Goal: Information Seeking & Learning: Understand process/instructions

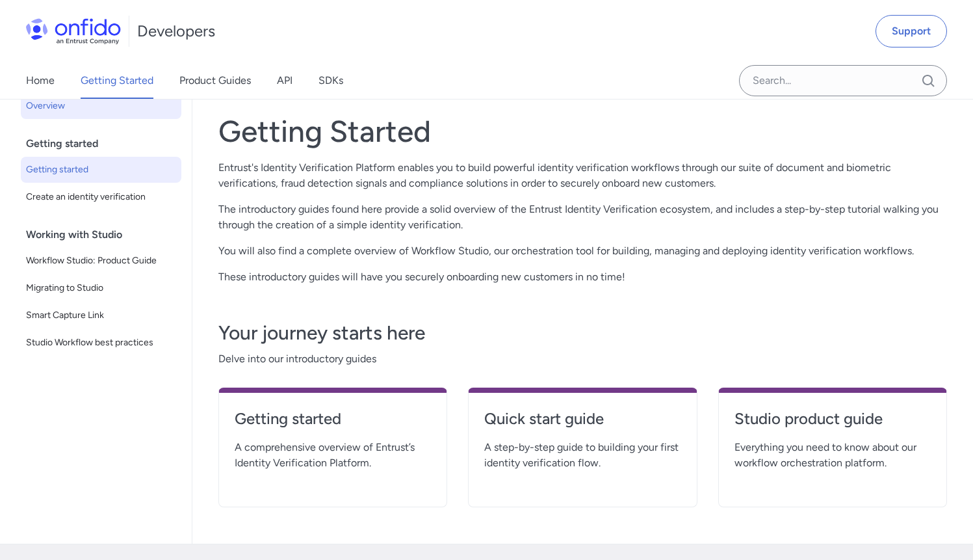
click at [63, 163] on span "Getting started" at bounding box center [101, 170] width 150 height 16
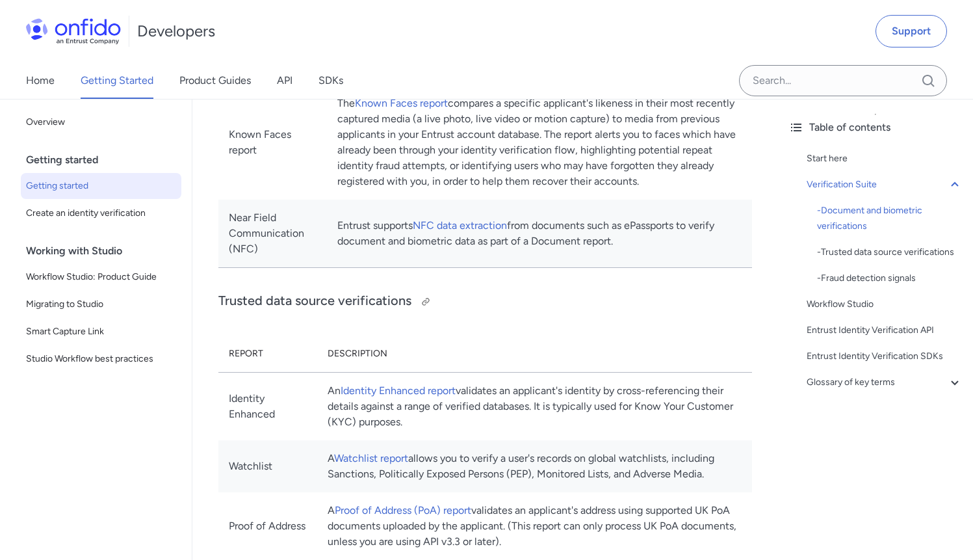
scroll to position [787, 0]
click at [91, 212] on span "Create an identity verification" at bounding box center [101, 213] width 150 height 16
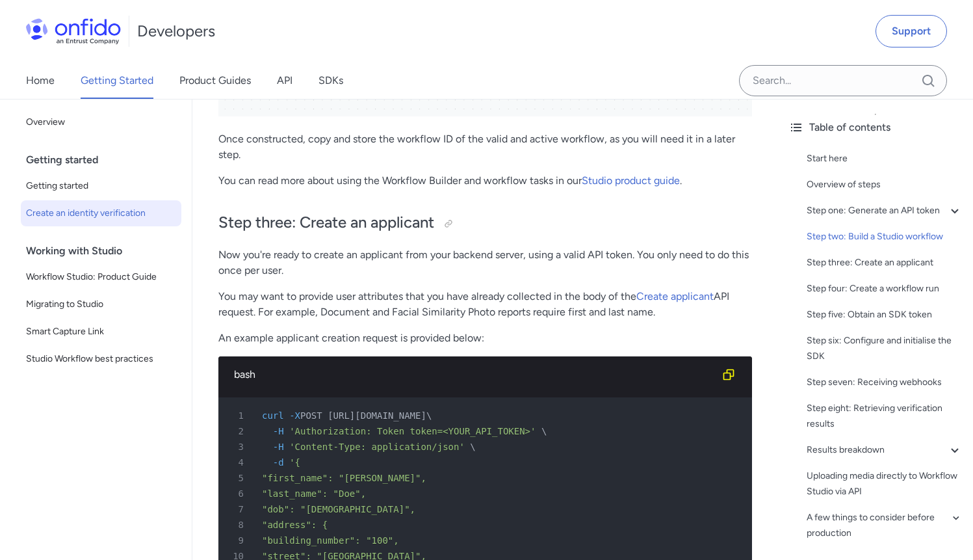
scroll to position [2112, 0]
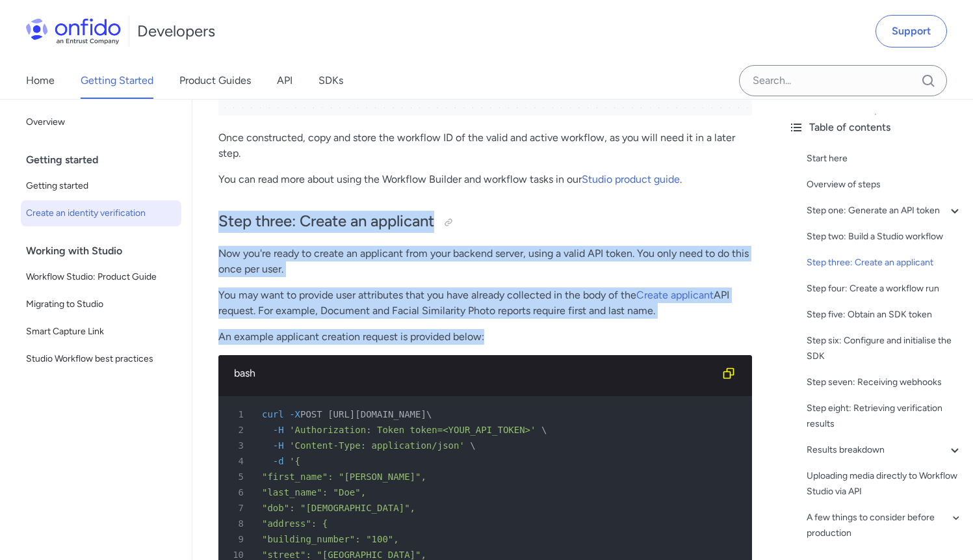
drag, startPoint x: 509, startPoint y: 341, endPoint x: 209, endPoint y: 221, distance: 323.6
copy div "Step three: Create an applicant Now you're ready to create an applicant from yo…"
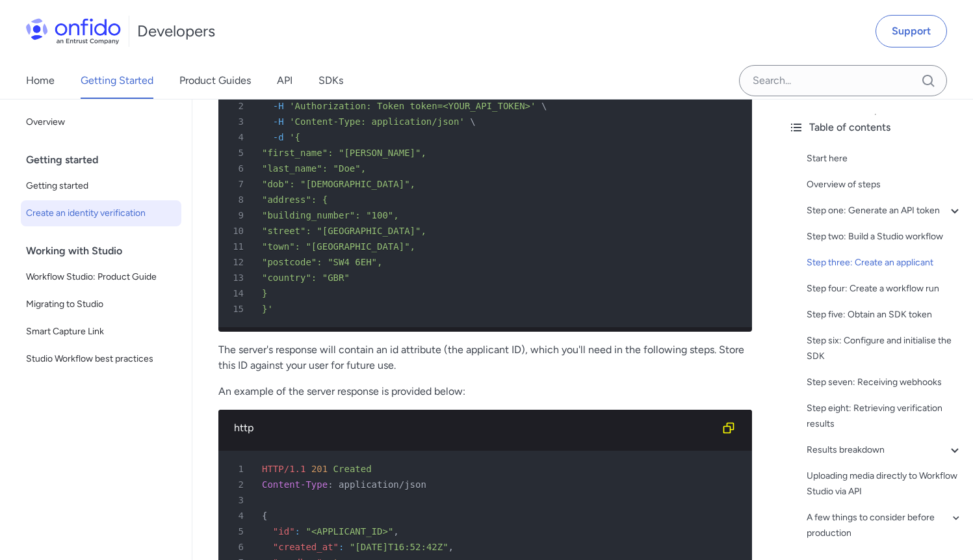
scroll to position [2455, 0]
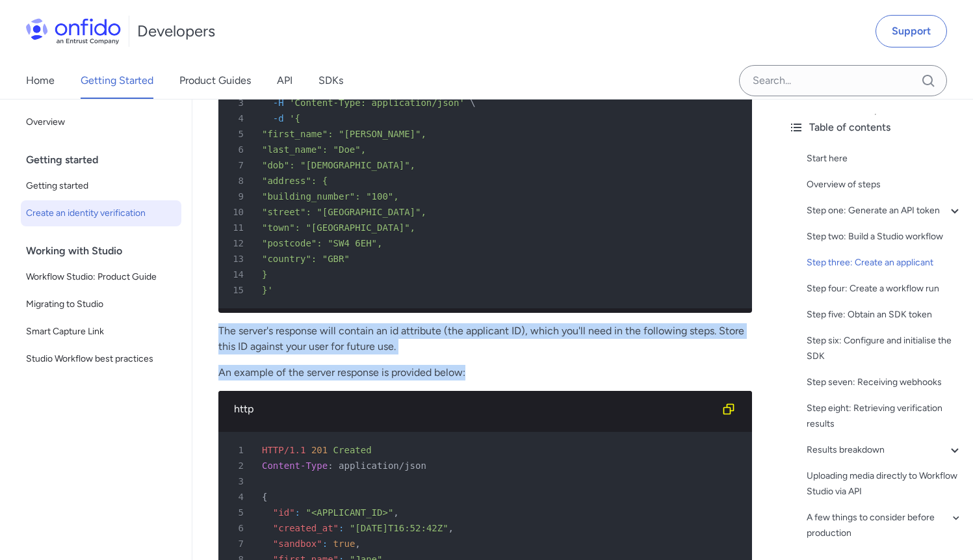
drag, startPoint x: 494, startPoint y: 389, endPoint x: 238, endPoint y: 354, distance: 258.0
drag, startPoint x: 421, startPoint y: 356, endPoint x: 205, endPoint y: 343, distance: 216.9
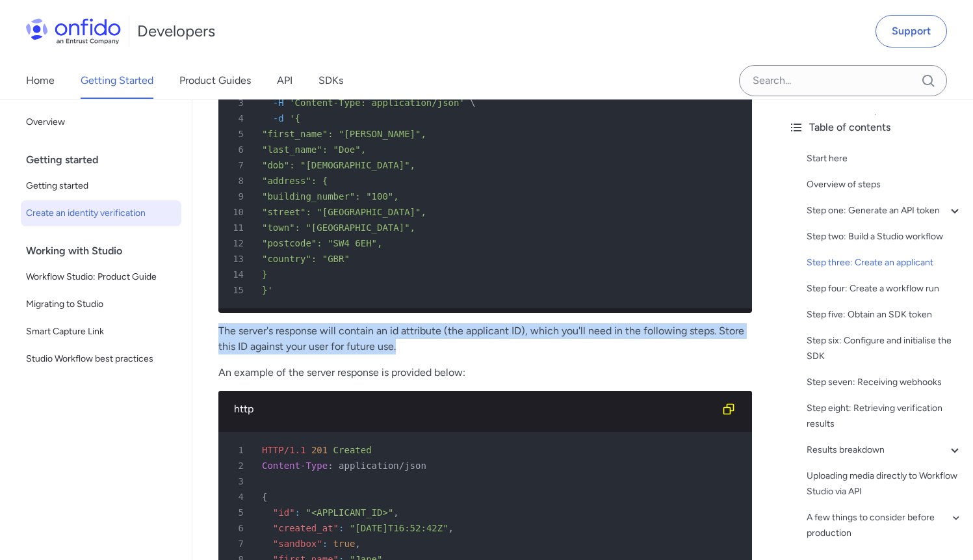
copy p "The server's response will contain an id attribute (the applicant ID), which yo…"
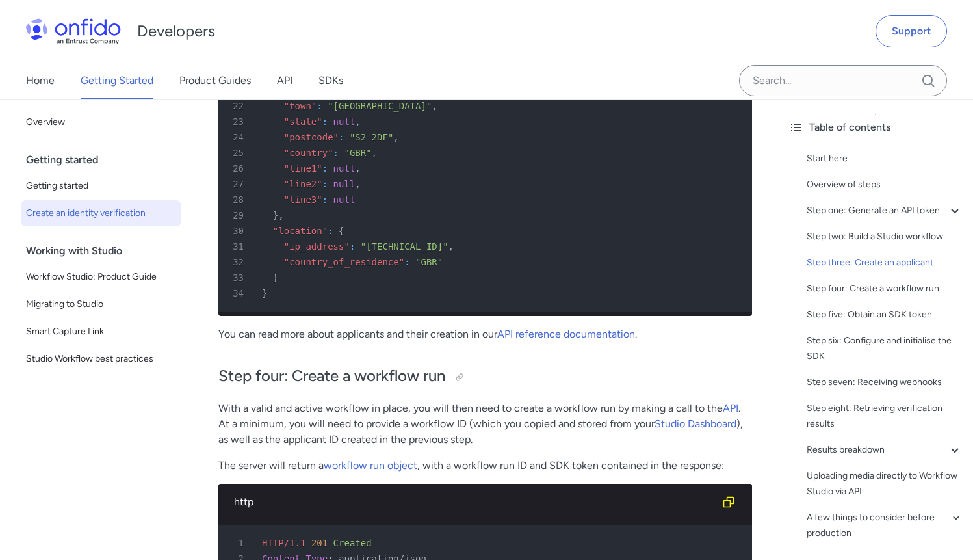
scroll to position [3244, 0]
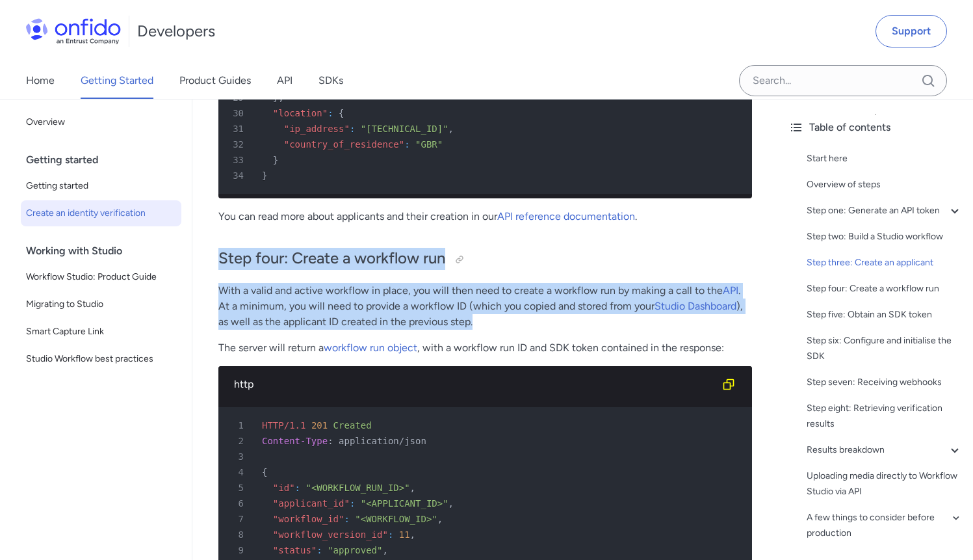
drag, startPoint x: 218, startPoint y: 278, endPoint x: 478, endPoint y: 342, distance: 267.3
click at [478, 342] on div "Quick start guide: create an identity verification Start here This quick start …" at bounding box center [485, 420] width 534 height 7002
click at [478, 330] on p "With a valid and active workflow in place, you will then need to create a workf…" at bounding box center [485, 306] width 534 height 47
drag, startPoint x: 499, startPoint y: 345, endPoint x: 220, endPoint y: 272, distance: 288.1
click at [220, 272] on div "Quick start guide: create an identity verification Start here This quick start …" at bounding box center [485, 420] width 534 height 7002
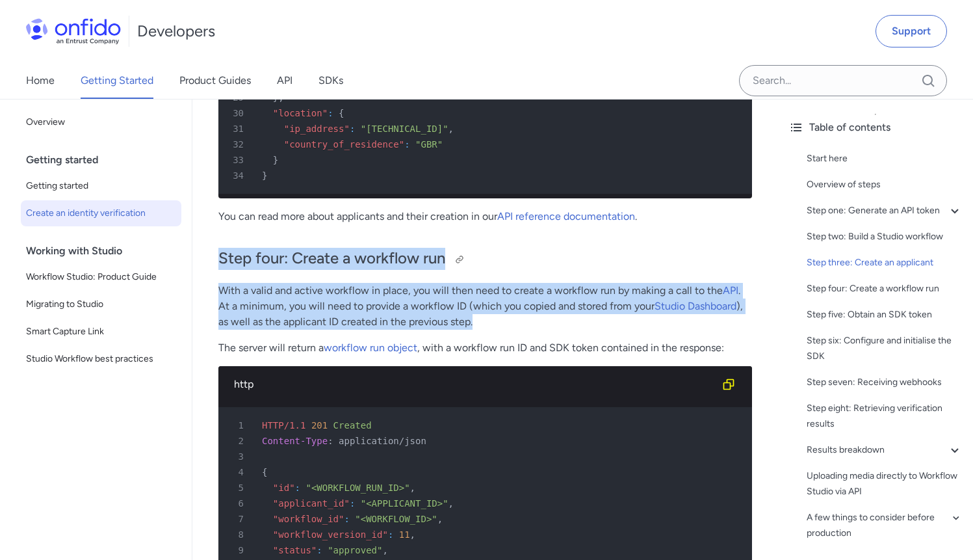
copy div "Step four: Create a workflow run With a valid and active workflow in place, you…"
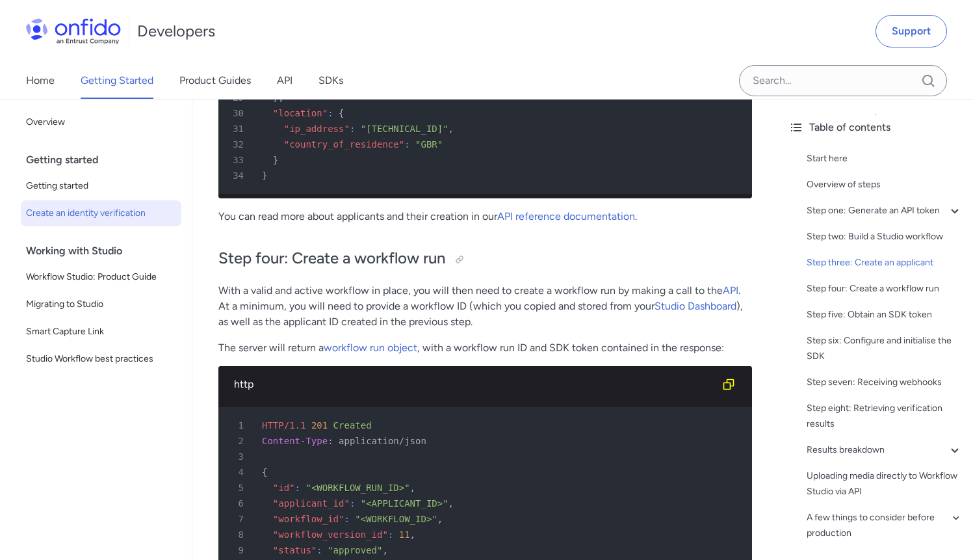
click at [587, 356] on p "The server will return a workflow run object , with a workflow run ID and SDK t…" at bounding box center [485, 348] width 534 height 16
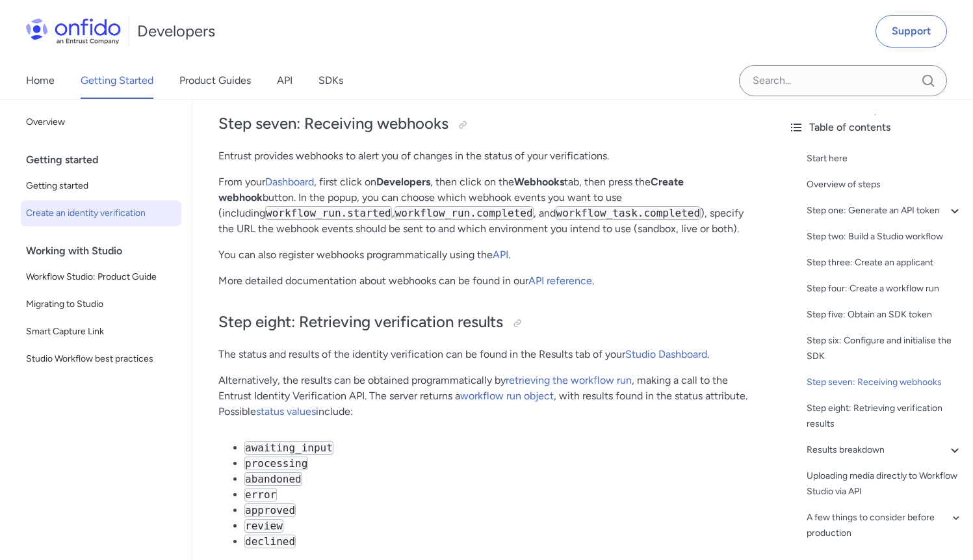
scroll to position [4497, 0]
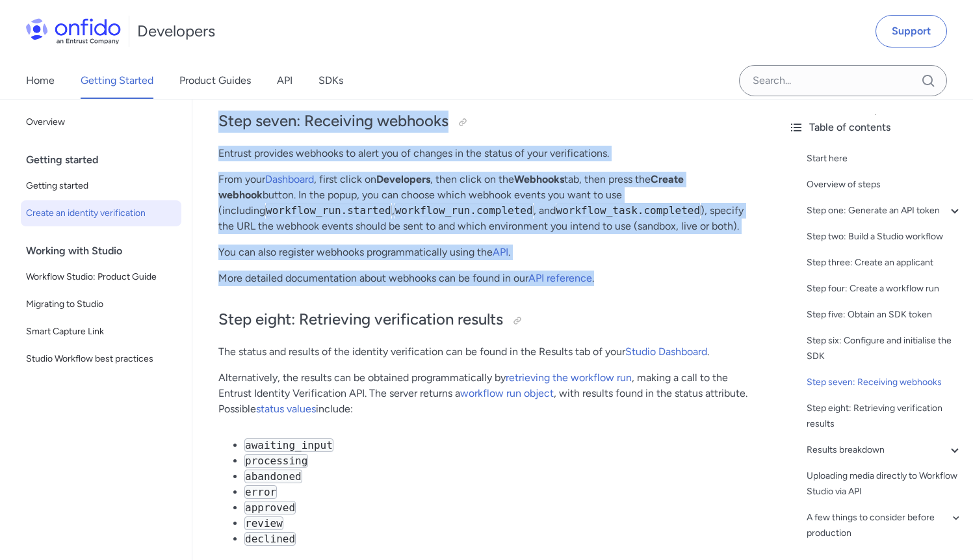
drag, startPoint x: 620, startPoint y: 293, endPoint x: 212, endPoint y: 136, distance: 437.4
copy div "Step seven: Receiving webhooks Entrust provides webhooks to alert you of change…"
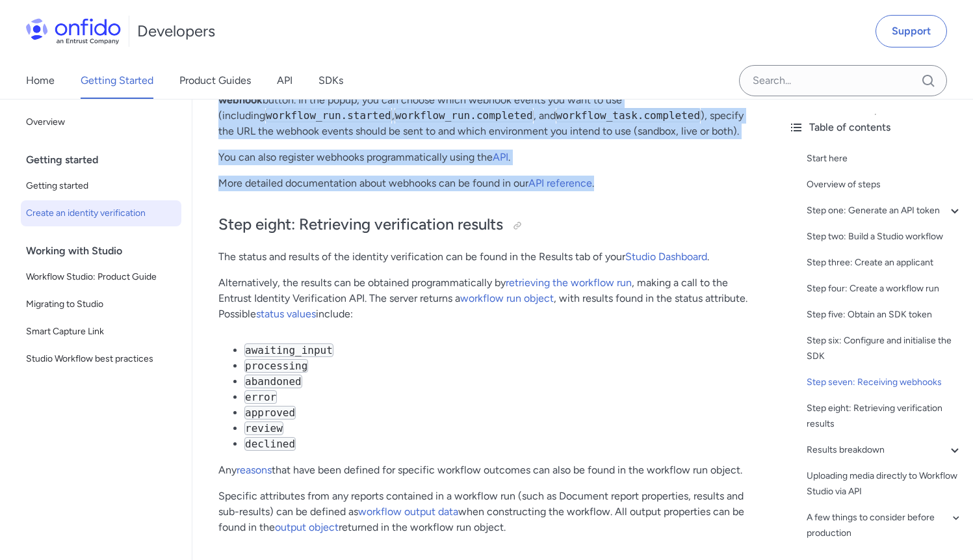
scroll to position [4593, 0]
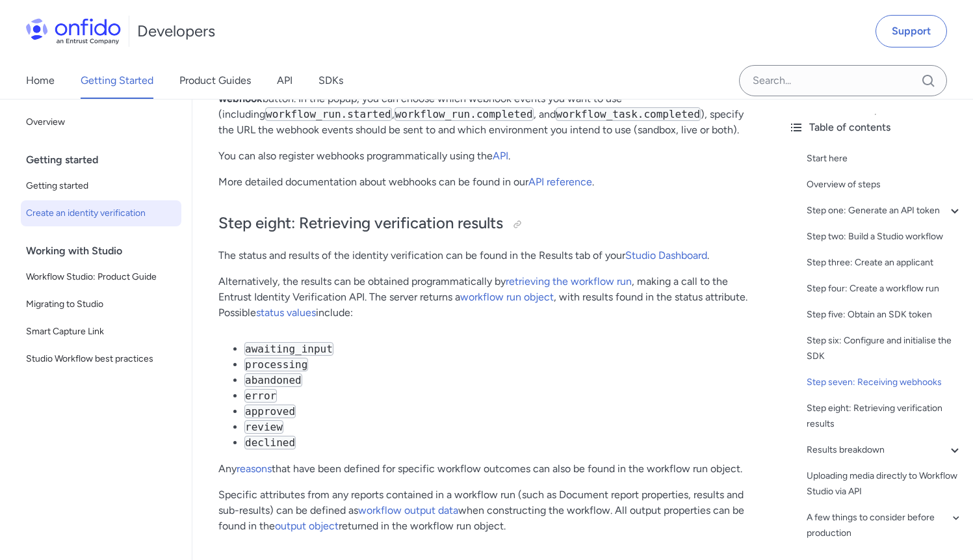
click at [450, 357] on li "awaiting_input" at bounding box center [498, 349] width 508 height 16
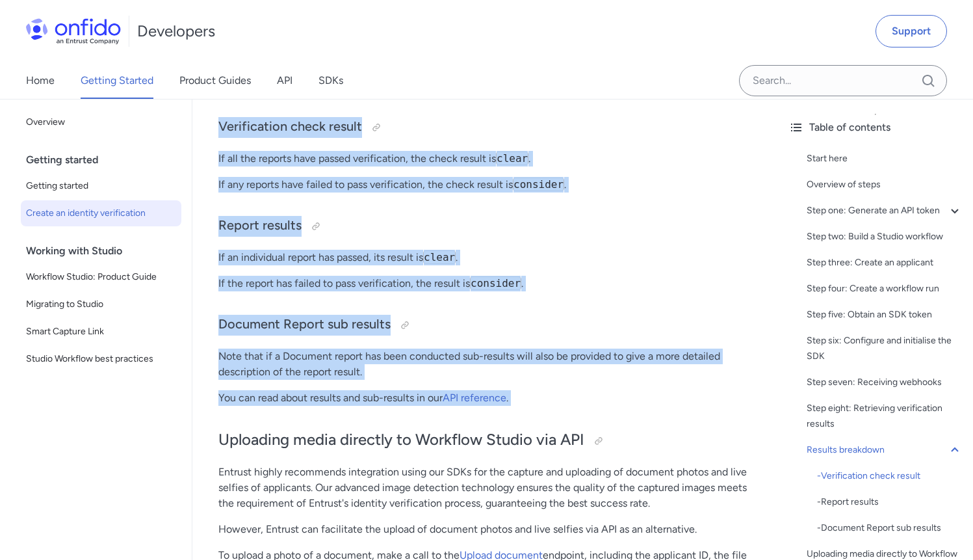
scroll to position [5126, 0]
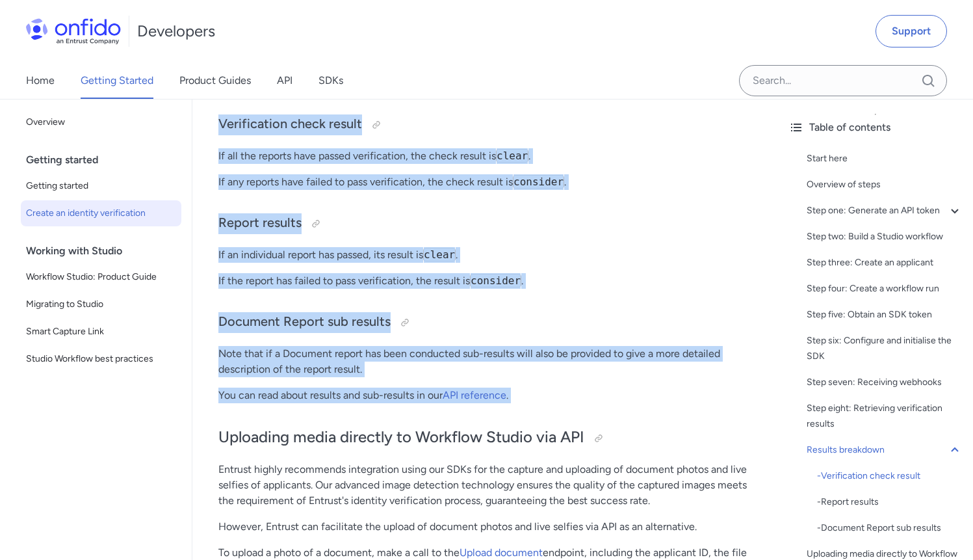
drag, startPoint x: 212, startPoint y: 131, endPoint x: 514, endPoint y: 434, distance: 428.1
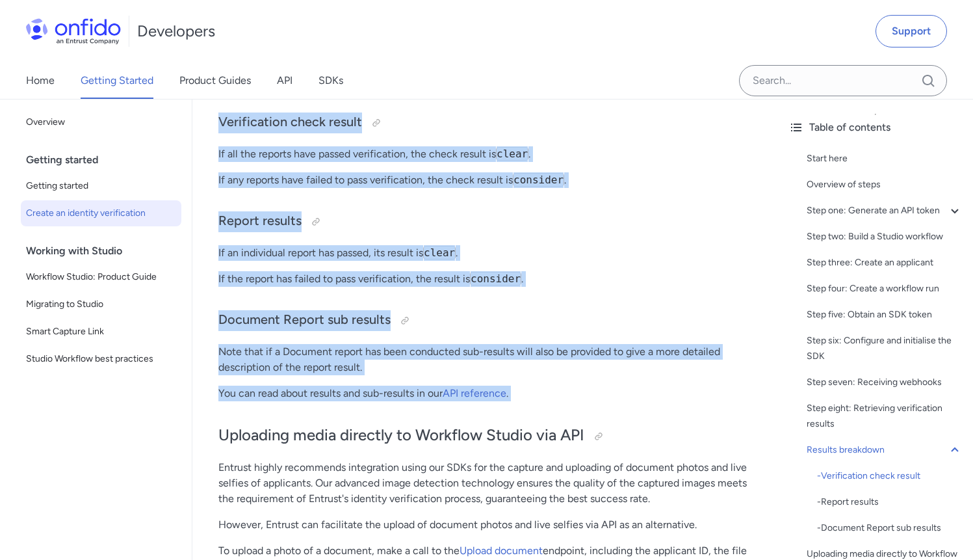
scroll to position [5128, 0]
copy div "Step eight: Retrieving verification results The status and results of the ident…"
click at [428, 375] on p "Note that if a Document report has been conducted sub-results will also be prov…" at bounding box center [485, 358] width 534 height 31
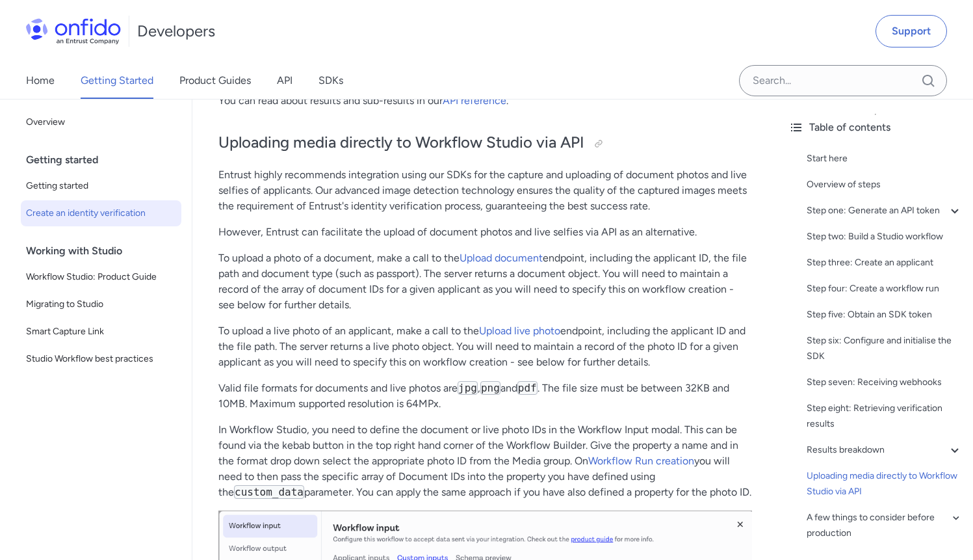
scroll to position [5412, 0]
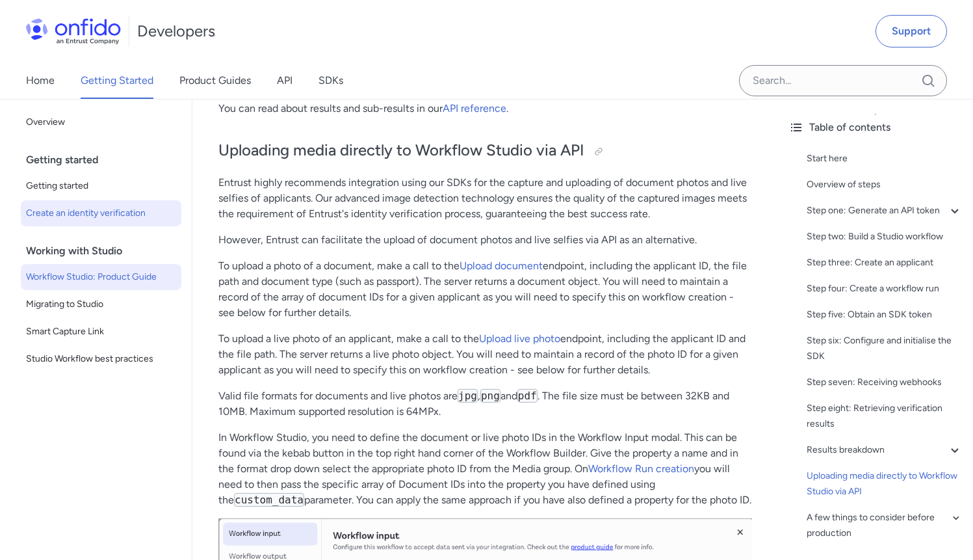
click at [101, 274] on span "Workflow Studio: Product Guide" at bounding box center [101, 277] width 150 height 16
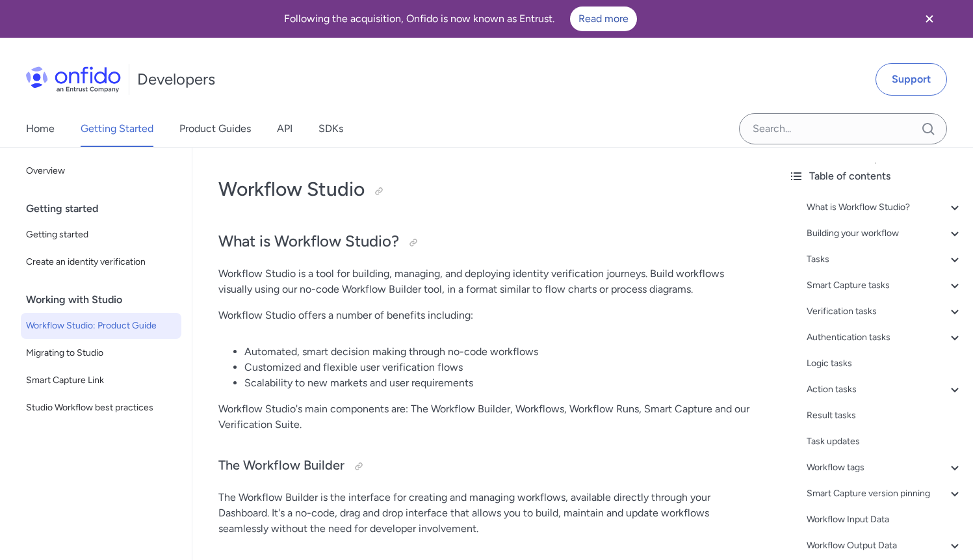
click at [96, 264] on span "Create an identity verification" at bounding box center [101, 262] width 150 height 16
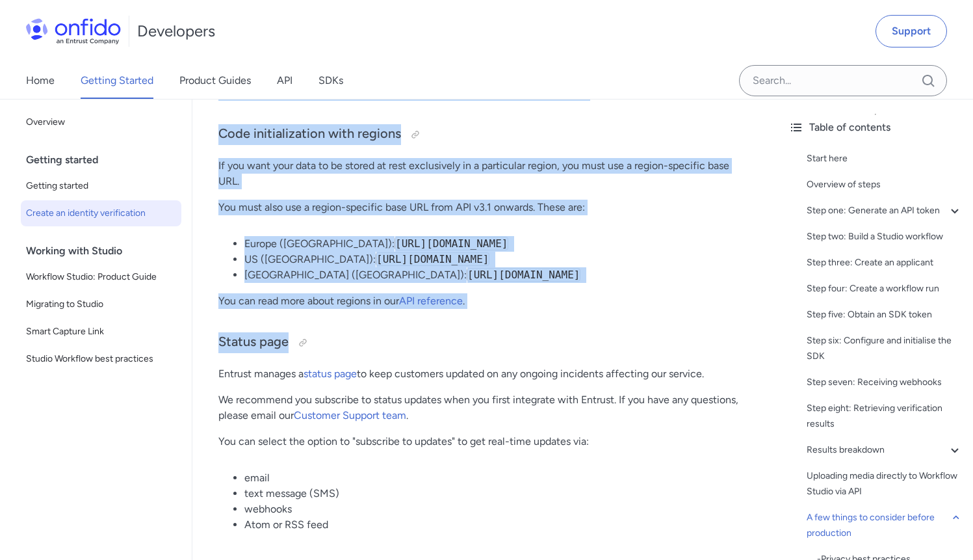
scroll to position [6625, 0]
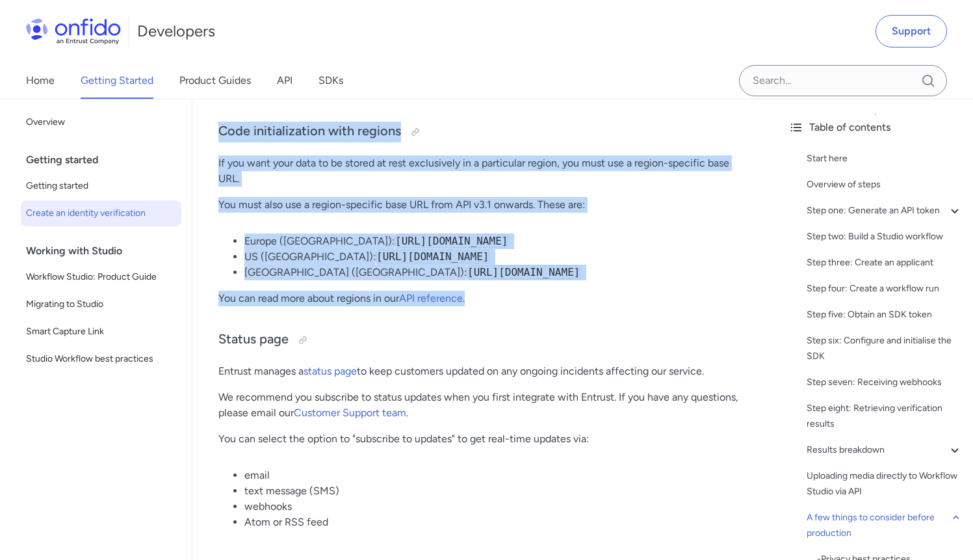
drag, startPoint x: 207, startPoint y: 134, endPoint x: 501, endPoint y: 314, distance: 345.3
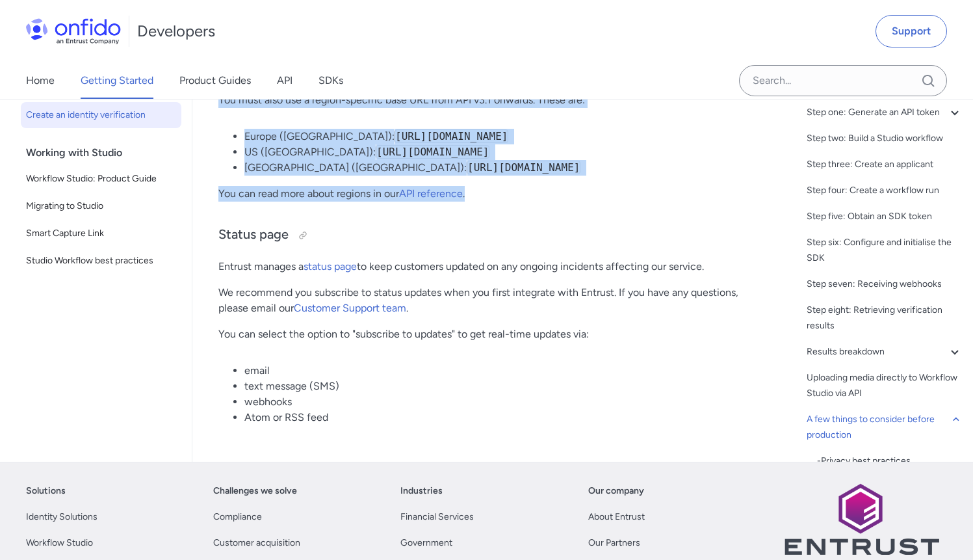
scroll to position [6730, 0]
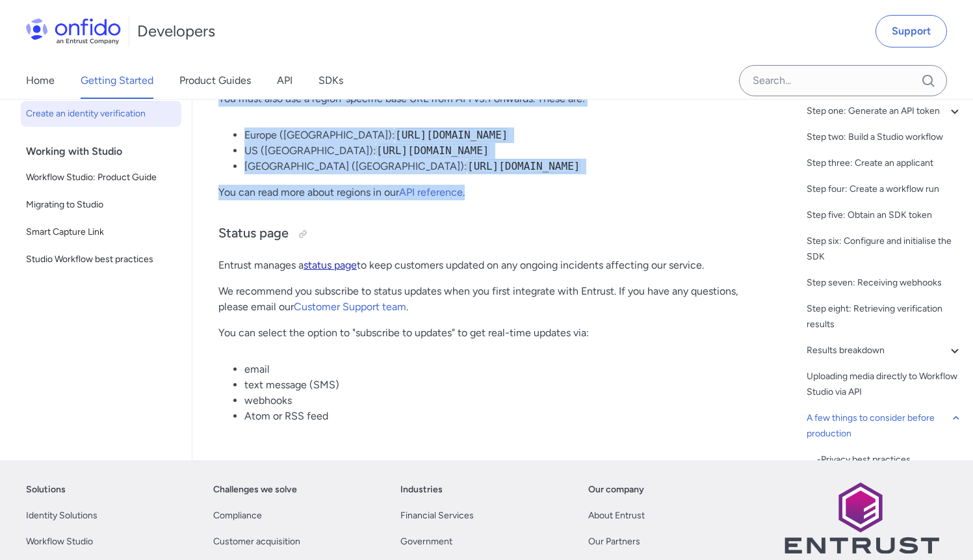
click at [354, 271] on link "status page" at bounding box center [330, 265] width 53 height 12
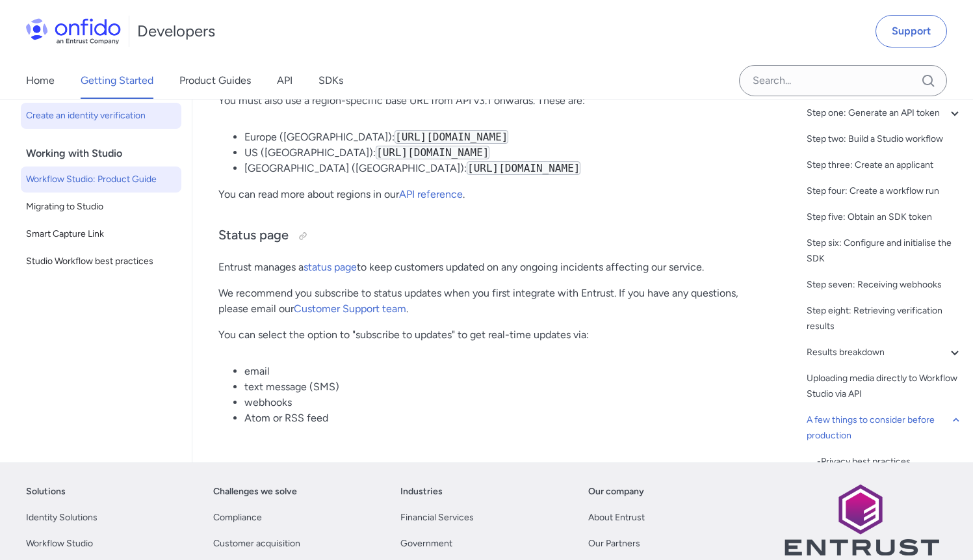
click at [118, 187] on span "Workflow Studio: Product Guide" at bounding box center [101, 180] width 150 height 16
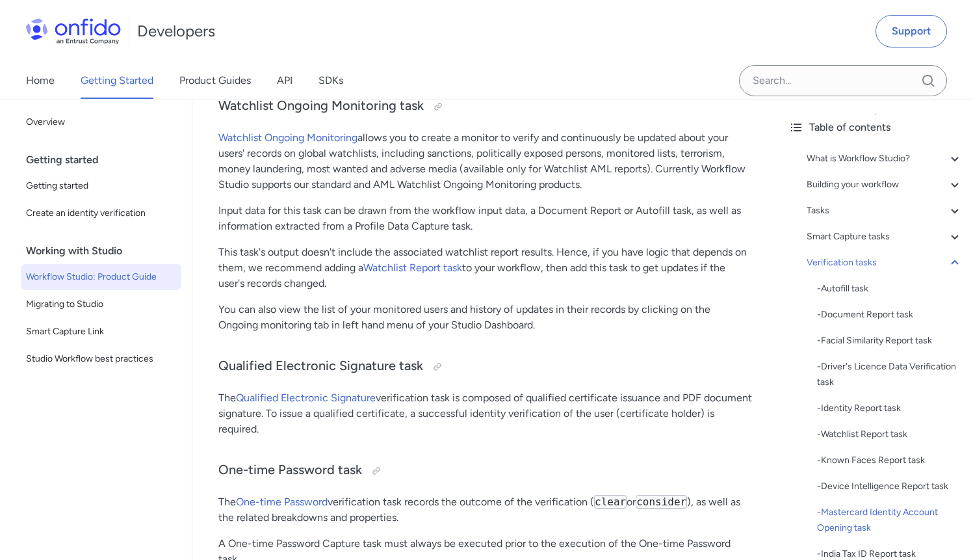
scroll to position [12521, 0]
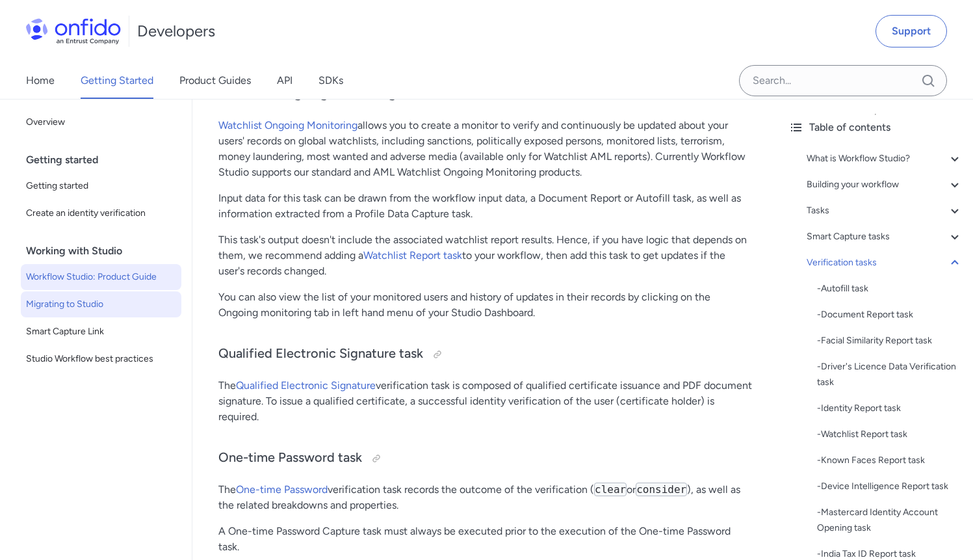
click at [78, 303] on span "Migrating to Studio" at bounding box center [101, 305] width 150 height 16
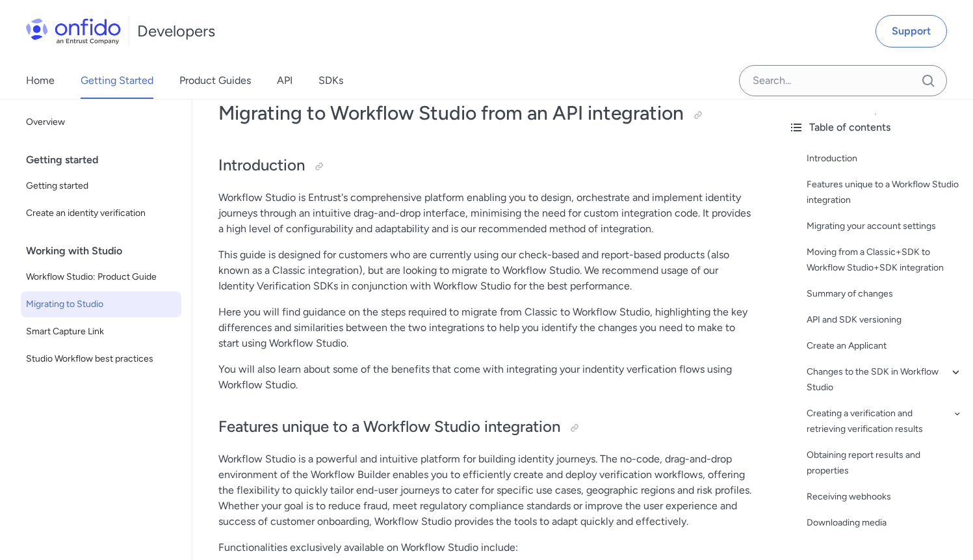
scroll to position [91, 0]
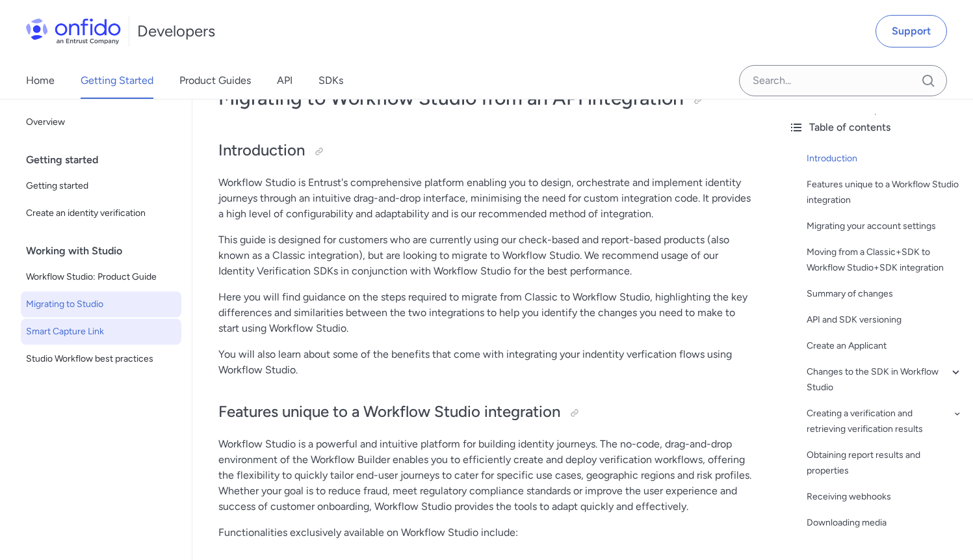
click at [85, 330] on span "Smart Capture Link" at bounding box center [101, 332] width 150 height 16
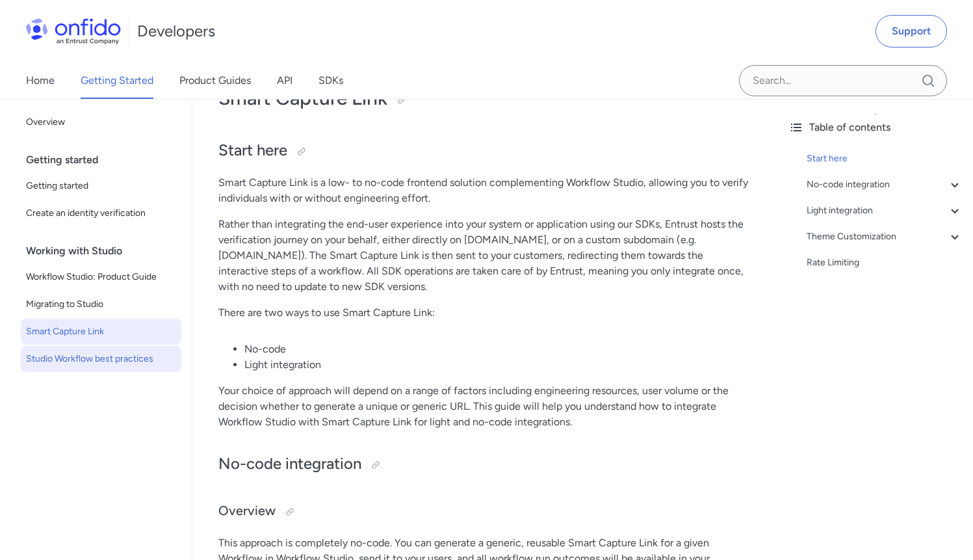
click at [96, 358] on span "Studio Workflow best practices" at bounding box center [101, 359] width 150 height 16
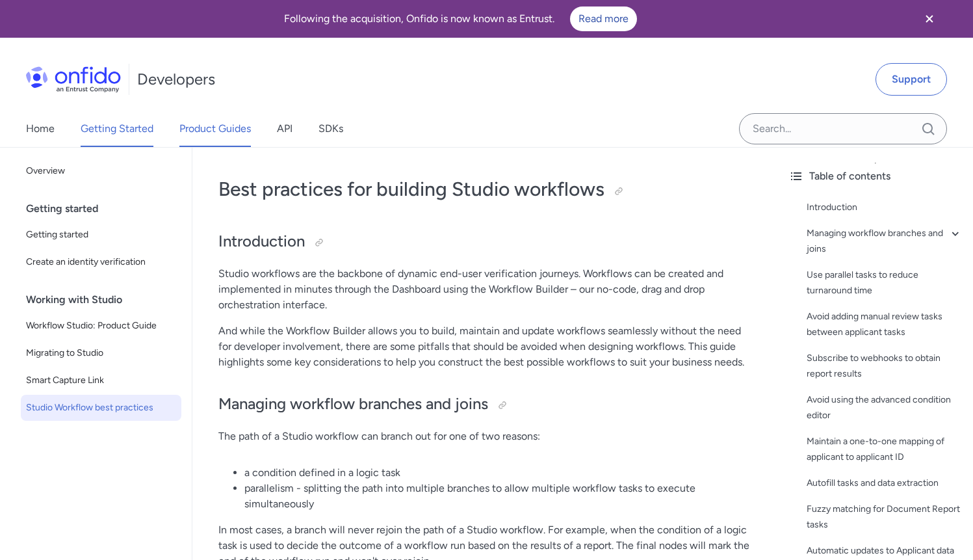
click at [224, 121] on link "Product Guides" at bounding box center [215, 129] width 72 height 36
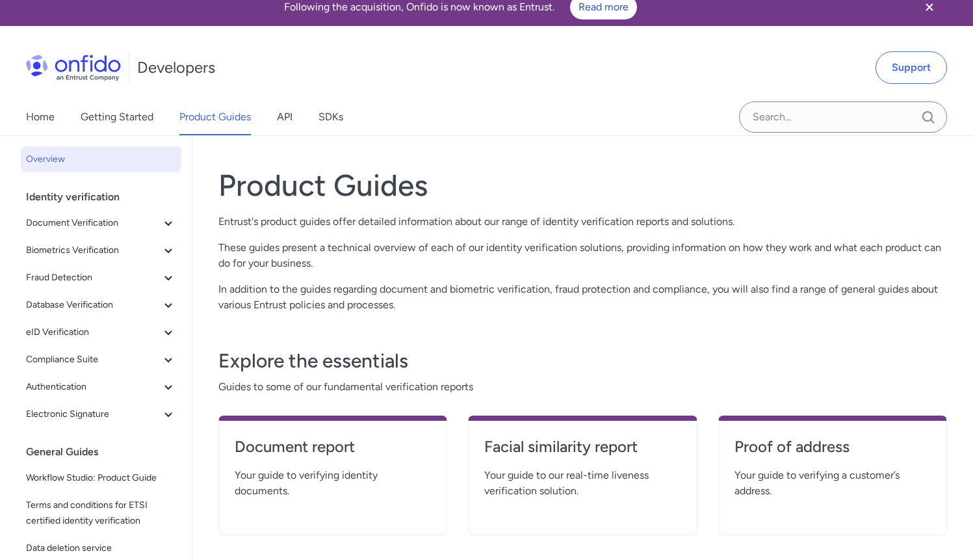
scroll to position [12, 0]
